Goal: Transaction & Acquisition: Book appointment/travel/reservation

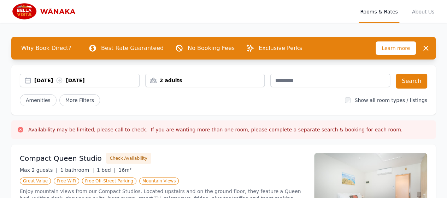
click at [42, 78] on div "[DATE] [DATE]" at bounding box center [86, 80] width 105 height 7
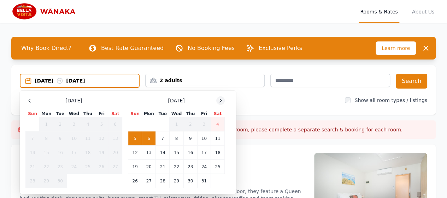
click at [219, 100] on icon at bounding box center [221, 101] width 6 height 6
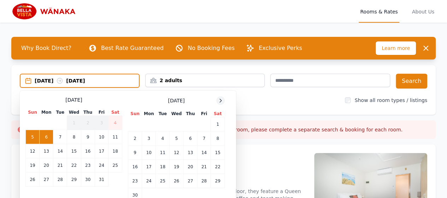
click at [219, 100] on icon at bounding box center [221, 101] width 6 height 6
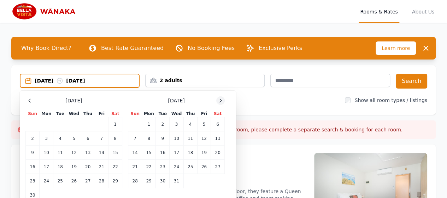
click at [219, 100] on icon at bounding box center [221, 101] width 6 height 6
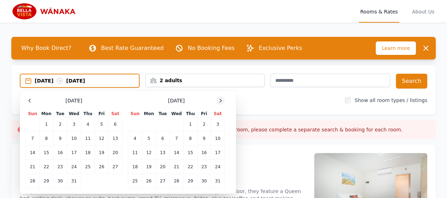
click at [219, 100] on icon at bounding box center [221, 101] width 6 height 6
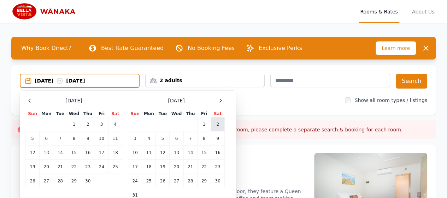
click at [218, 121] on td "2" at bounding box center [218, 124] width 14 height 14
click at [138, 139] on td "3" at bounding box center [135, 138] width 14 height 14
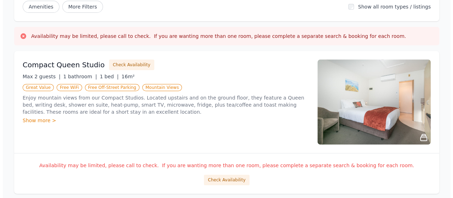
scroll to position [92, 0]
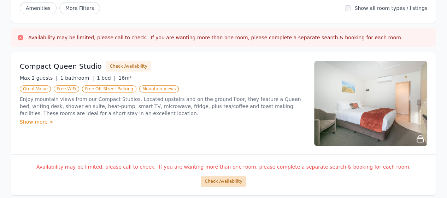
click at [208, 179] on button "Check Availability" at bounding box center [223, 181] width 45 height 11
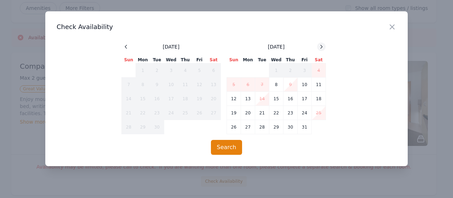
click at [323, 48] on icon at bounding box center [321, 47] width 6 height 6
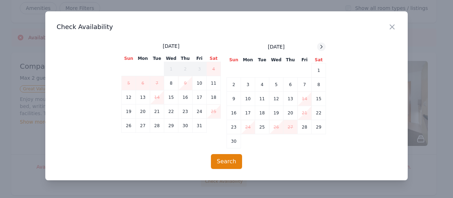
click at [323, 48] on icon at bounding box center [321, 47] width 6 height 6
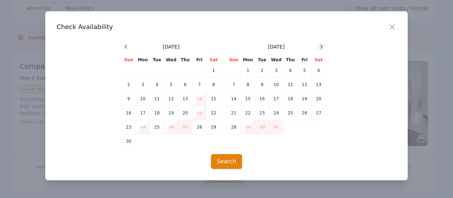
click at [323, 48] on icon at bounding box center [321, 47] width 6 height 6
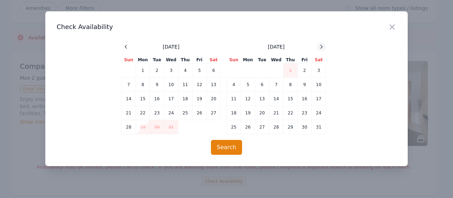
click at [323, 48] on icon at bounding box center [321, 47] width 6 height 6
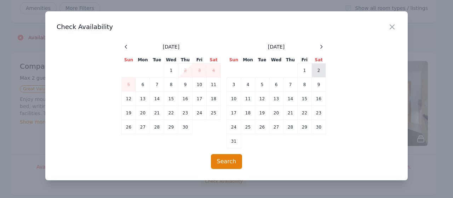
click at [317, 72] on td "2" at bounding box center [318, 70] width 14 height 14
click at [233, 86] on td "3" at bounding box center [234, 84] width 14 height 14
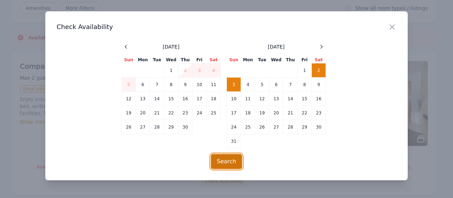
click at [219, 160] on button "Search" at bounding box center [226, 161] width 31 height 15
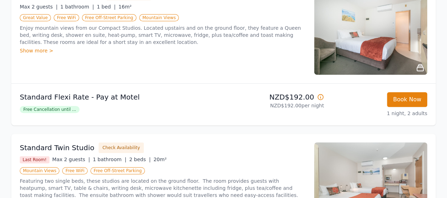
scroll to position [140, 0]
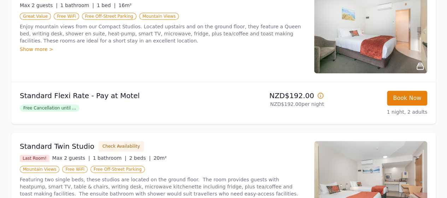
click at [66, 107] on span "Free Cancellation until ..." at bounding box center [50, 107] width 60 height 7
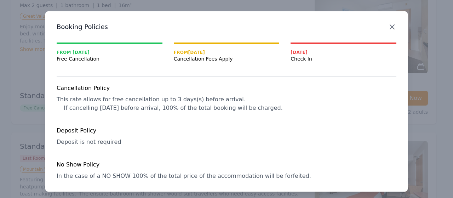
click at [387, 28] on icon "button" at bounding box center [391, 27] width 8 height 8
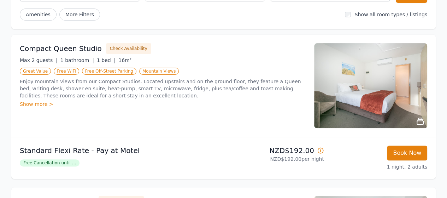
scroll to position [73, 0]
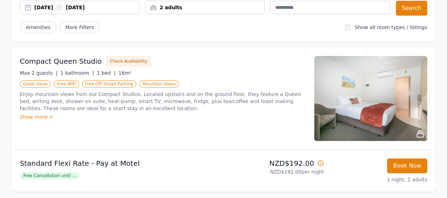
click at [395, 89] on img at bounding box center [370, 98] width 113 height 85
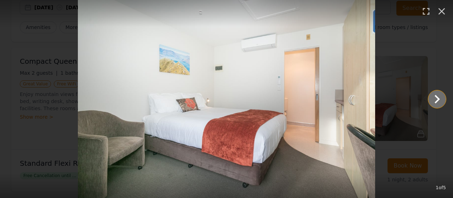
click at [432, 98] on icon "Show slide 2 of 5" at bounding box center [436, 99] width 17 height 17
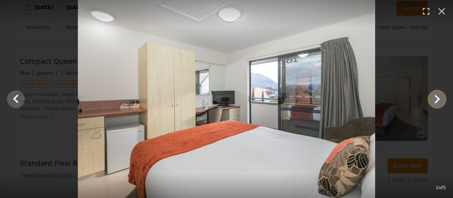
click at [437, 100] on icon "Show slide 3 of 5" at bounding box center [436, 99] width 5 height 8
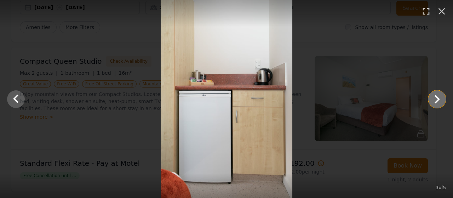
click at [437, 100] on icon "Show slide 4 of 5" at bounding box center [436, 99] width 5 height 8
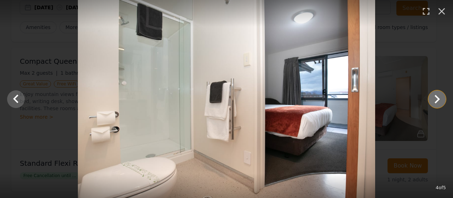
click at [437, 100] on icon "Show slide 5 of 5" at bounding box center [436, 99] width 5 height 8
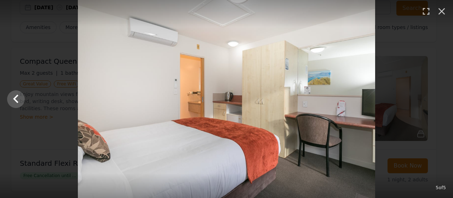
click at [437, 100] on div at bounding box center [226, 99] width 453 height 198
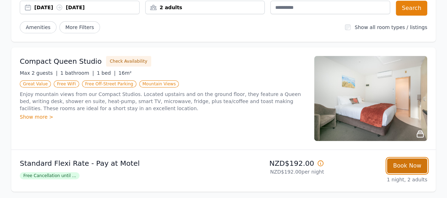
click at [416, 164] on button "Book Now" at bounding box center [407, 165] width 40 height 15
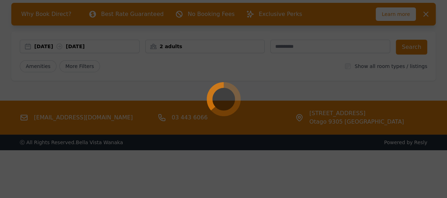
scroll to position [34, 0]
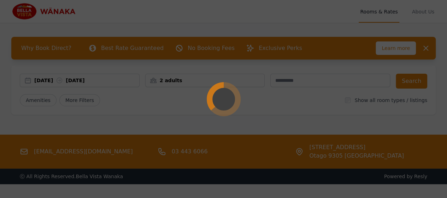
select select "**"
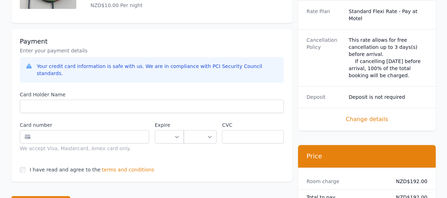
scroll to position [349, 0]
